Goal: Transaction & Acquisition: Book appointment/travel/reservation

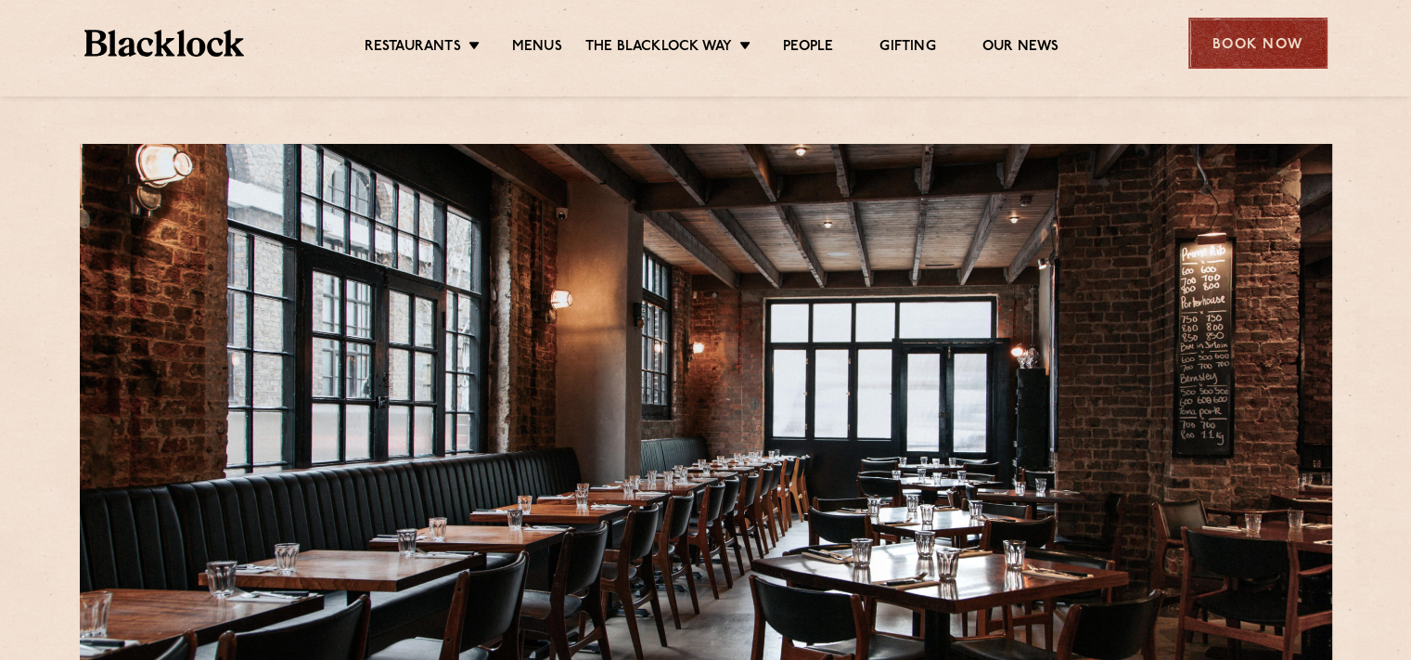
click at [1287, 35] on div "Book Now" at bounding box center [1257, 43] width 139 height 51
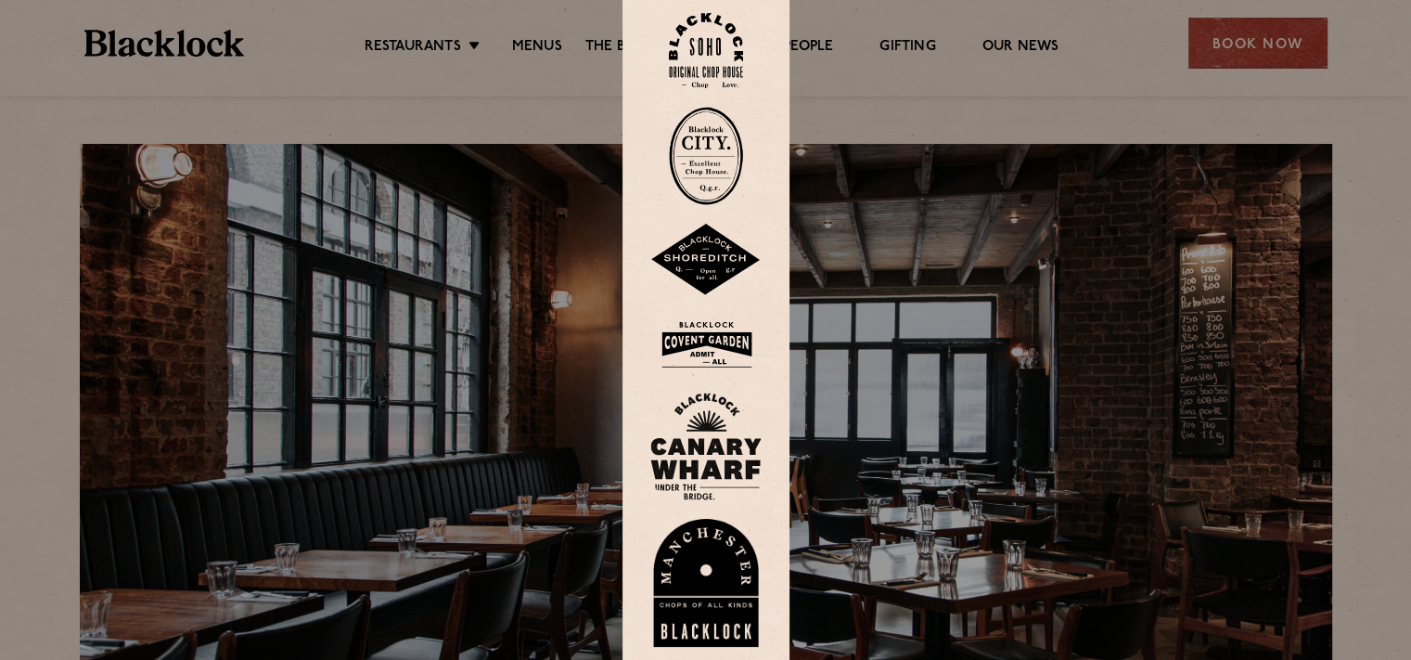
click at [748, 252] on img at bounding box center [705, 260] width 111 height 72
